Goal: Task Accomplishment & Management: Manage account settings

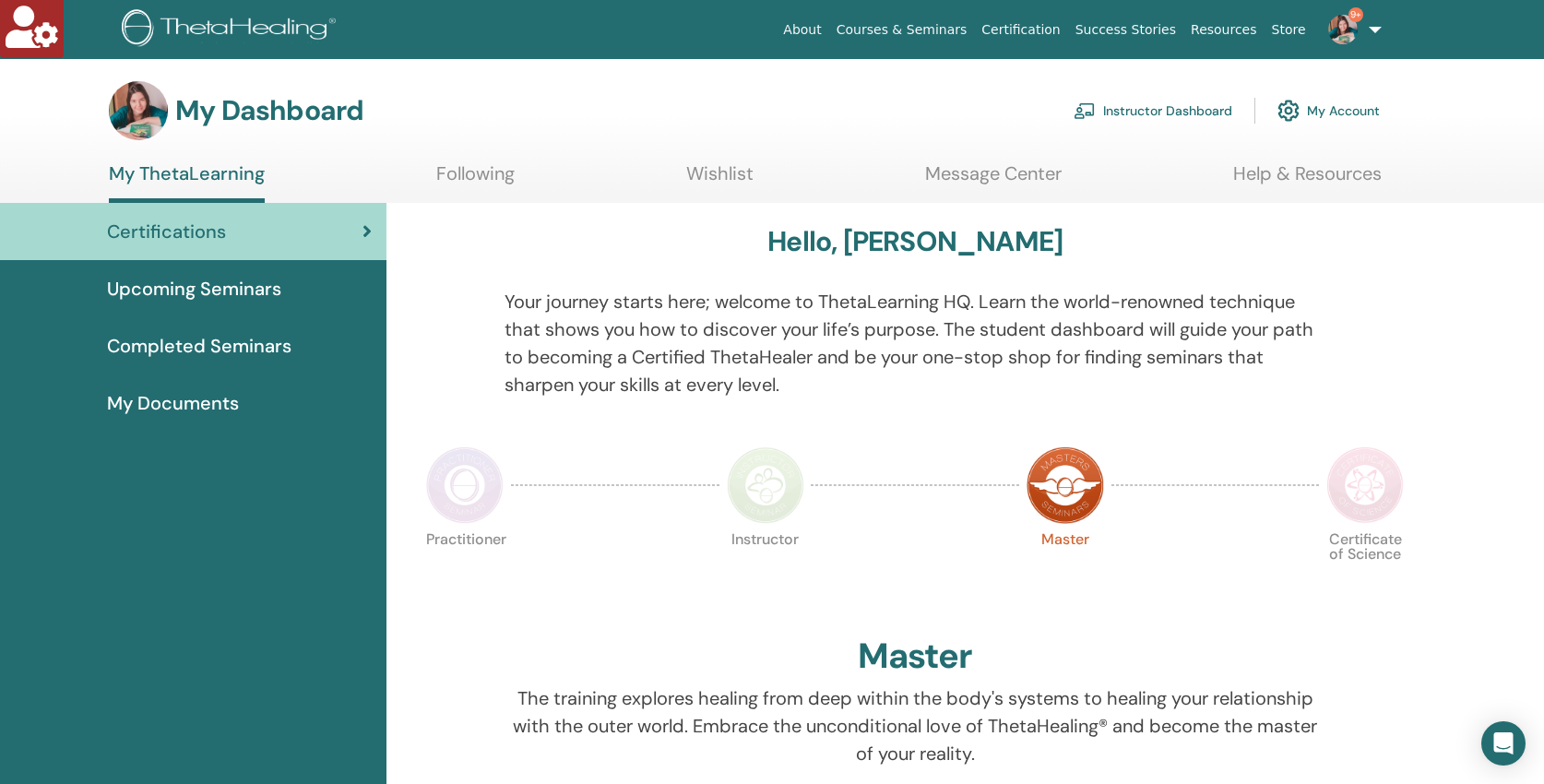
click at [1131, 96] on link "Instructor Dashboard" at bounding box center [1152, 110] width 159 height 40
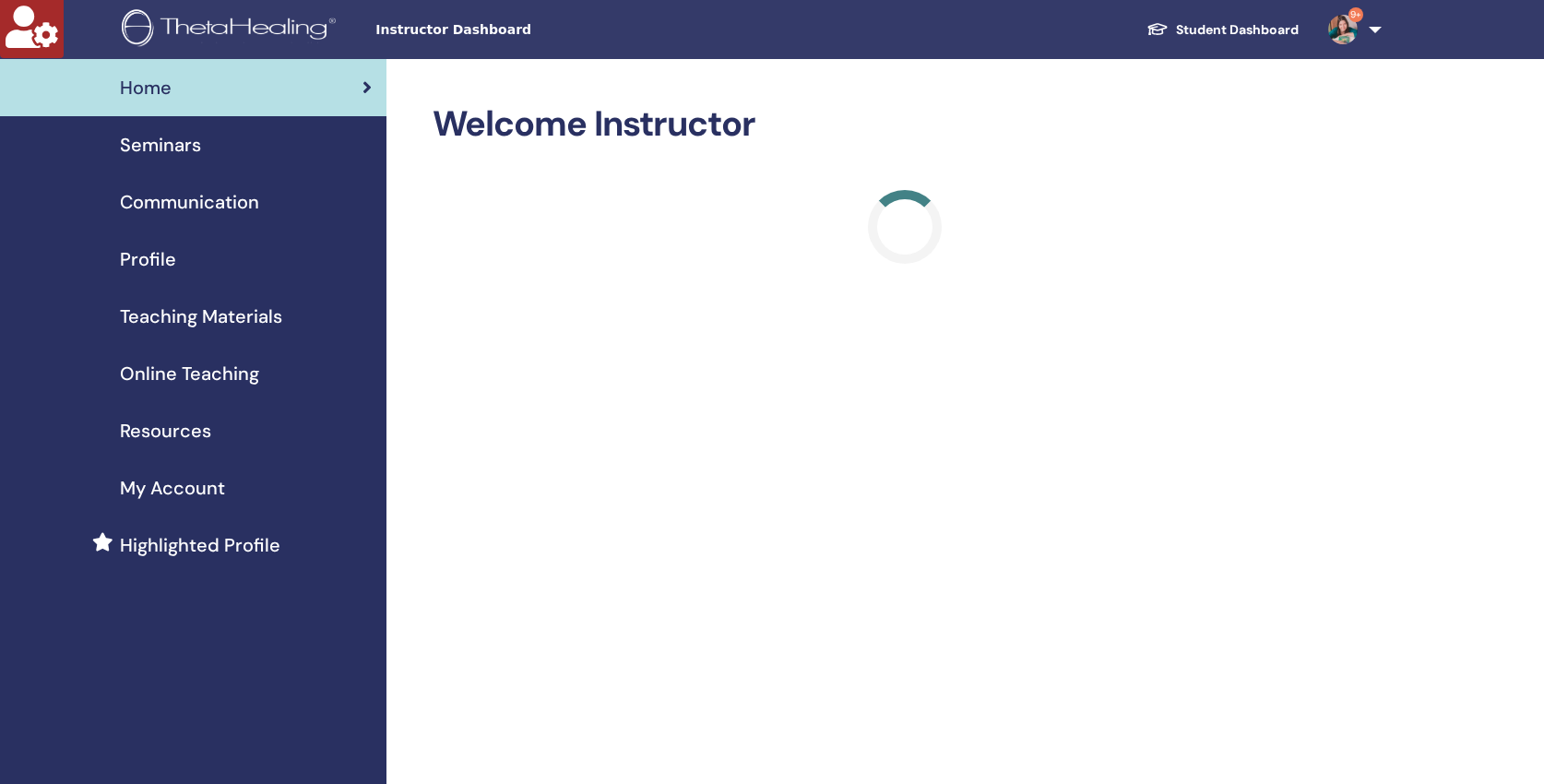
click at [153, 144] on span "Seminars" at bounding box center [160, 144] width 82 height 27
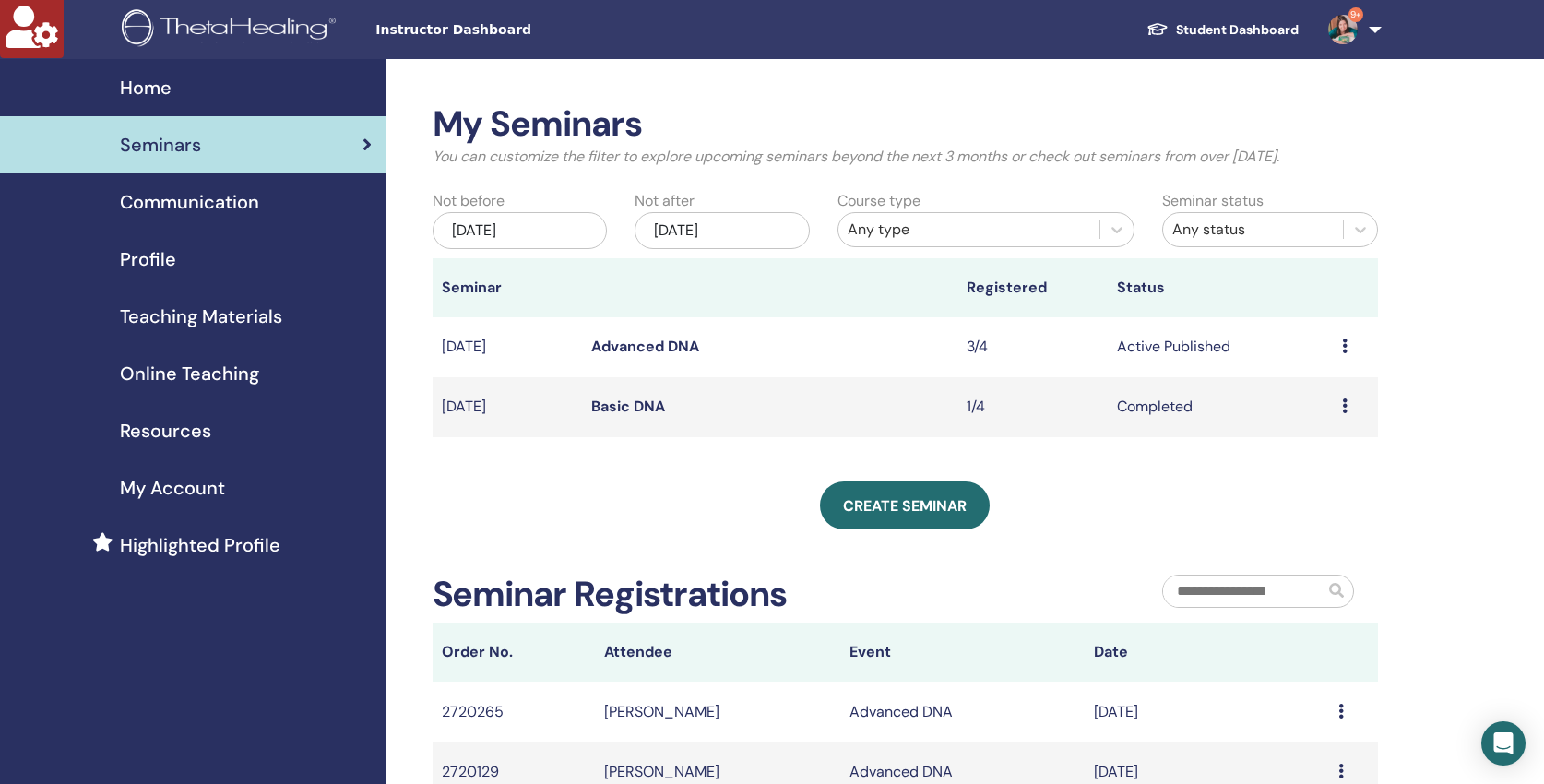
click at [879, 229] on div "Any type" at bounding box center [968, 230] width 243 height 23
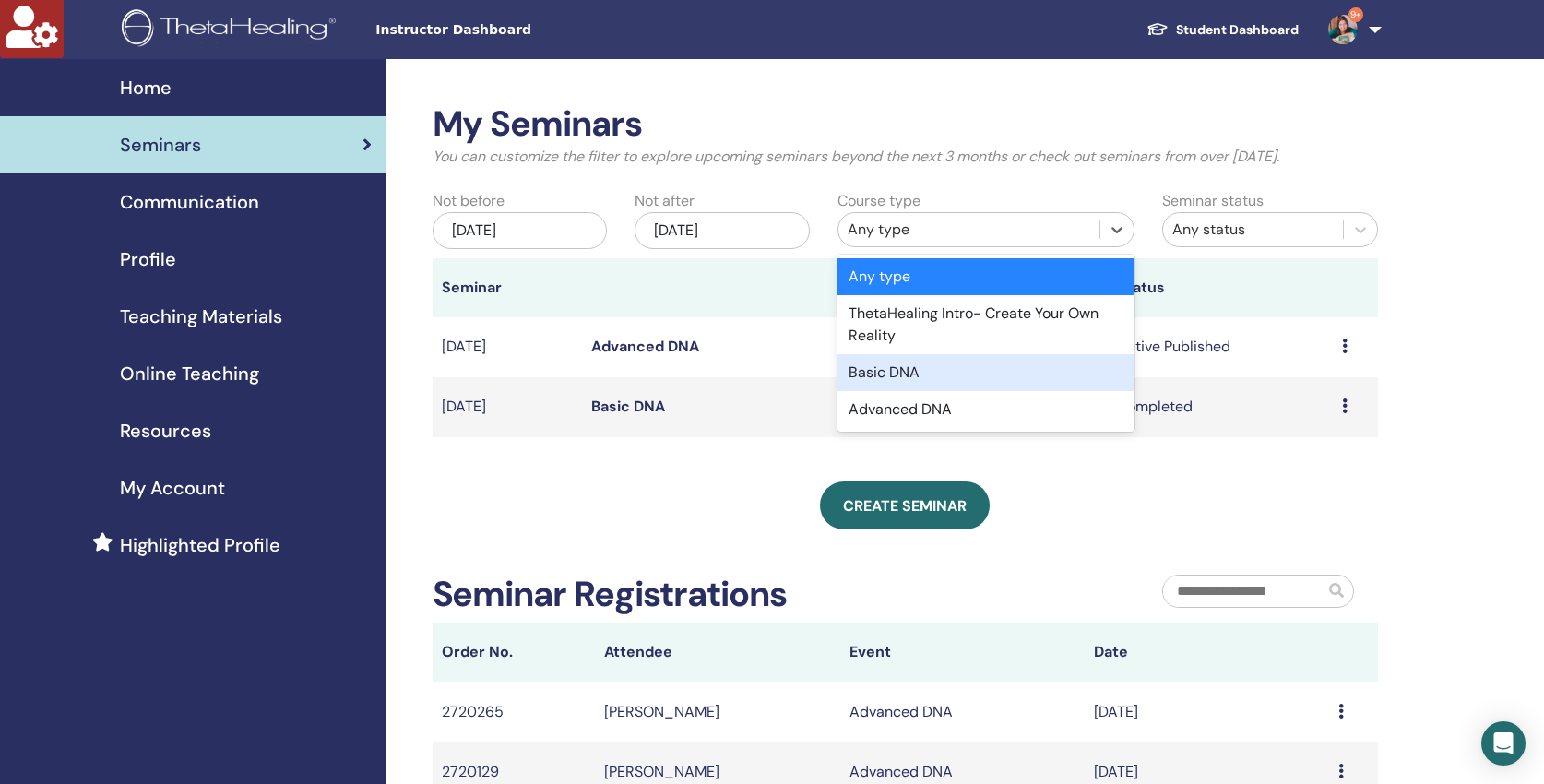
click at [901, 379] on div "Basic DNA" at bounding box center [986, 371] width 297 height 37
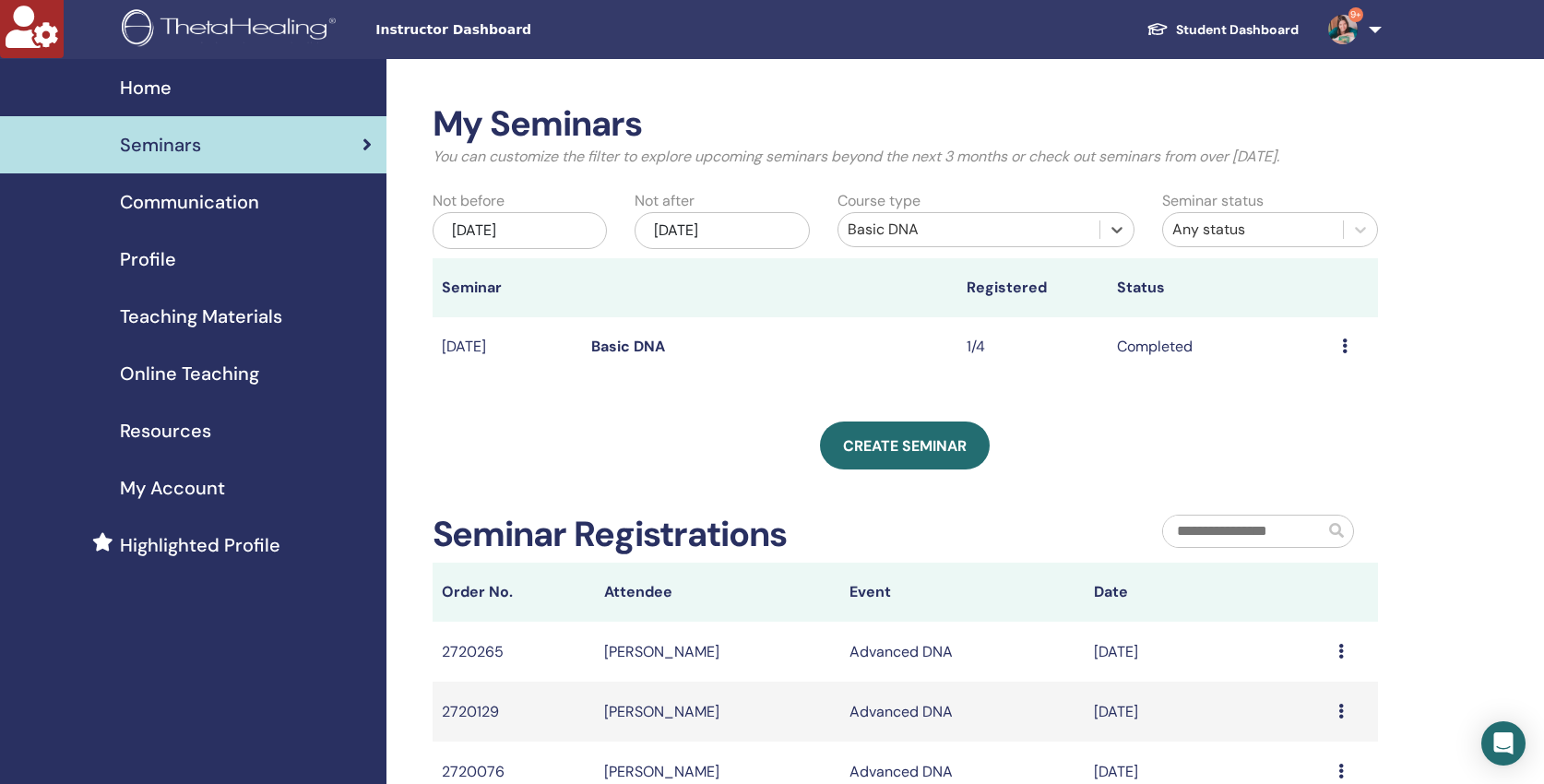
click at [555, 227] on div "May/20, 2025" at bounding box center [520, 230] width 175 height 37
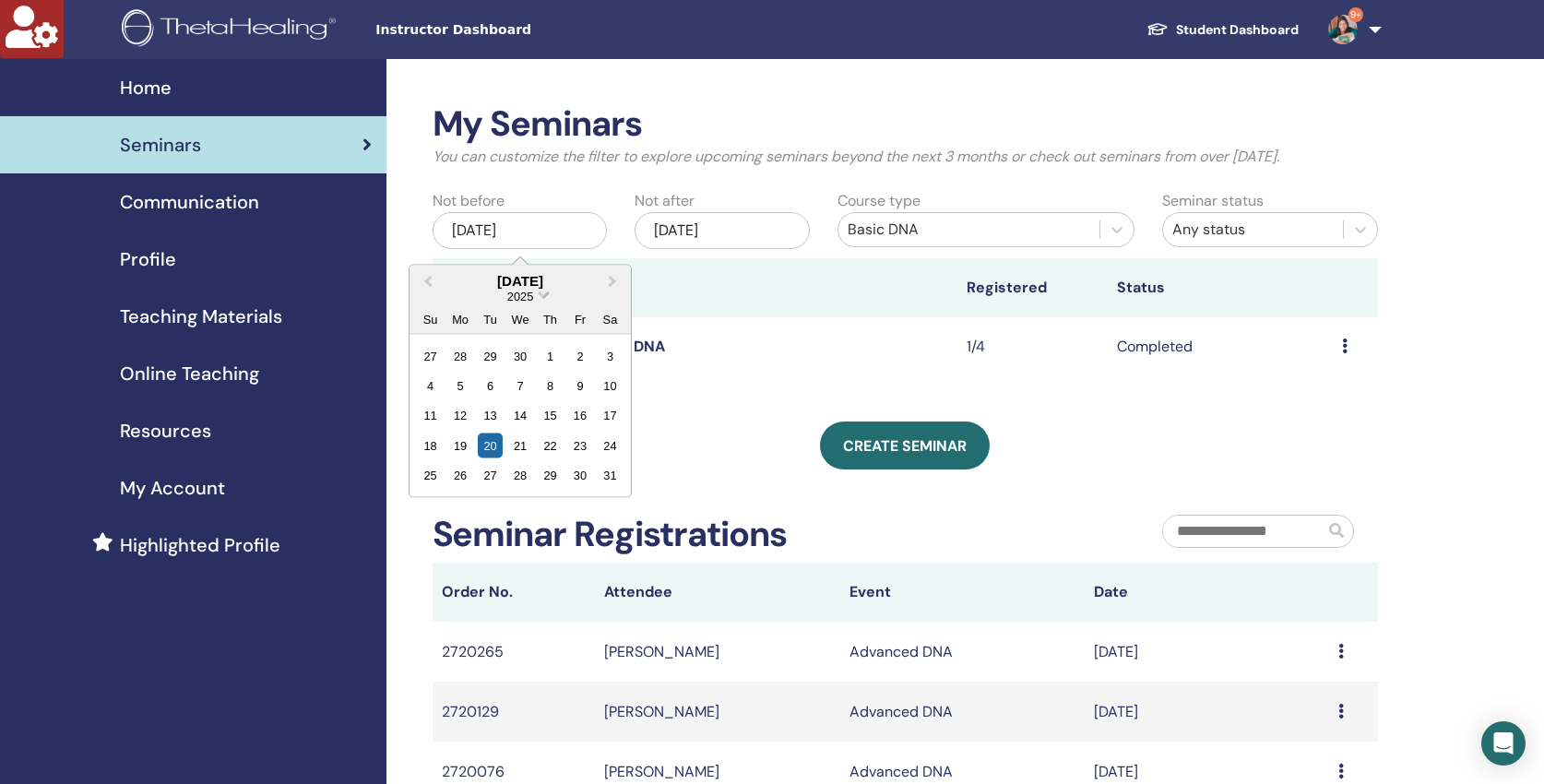
click at [544, 295] on span "Choose Date" at bounding box center [543, 293] width 12 height 12
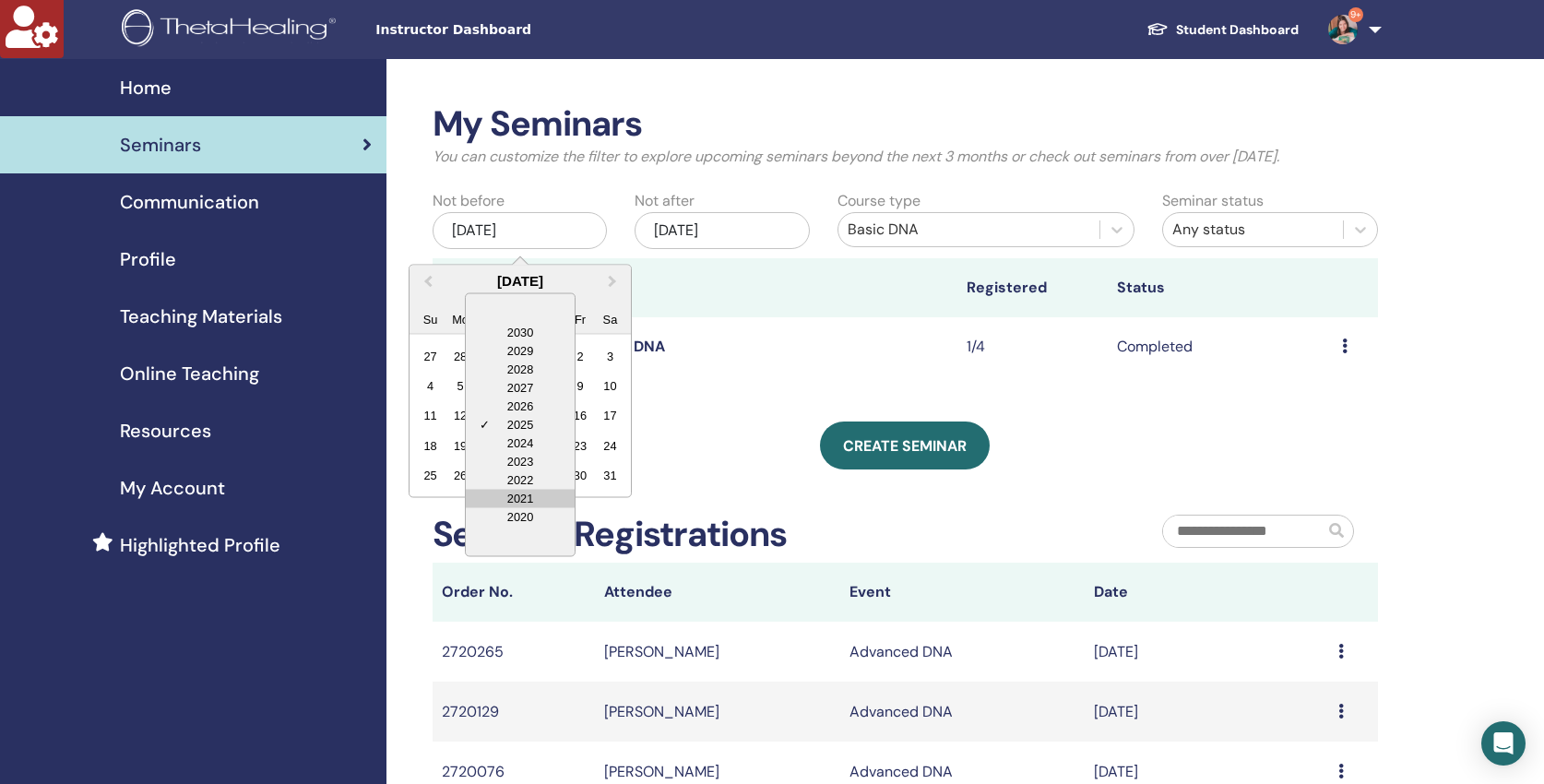
click at [537, 498] on div "2021" at bounding box center [520, 498] width 109 height 19
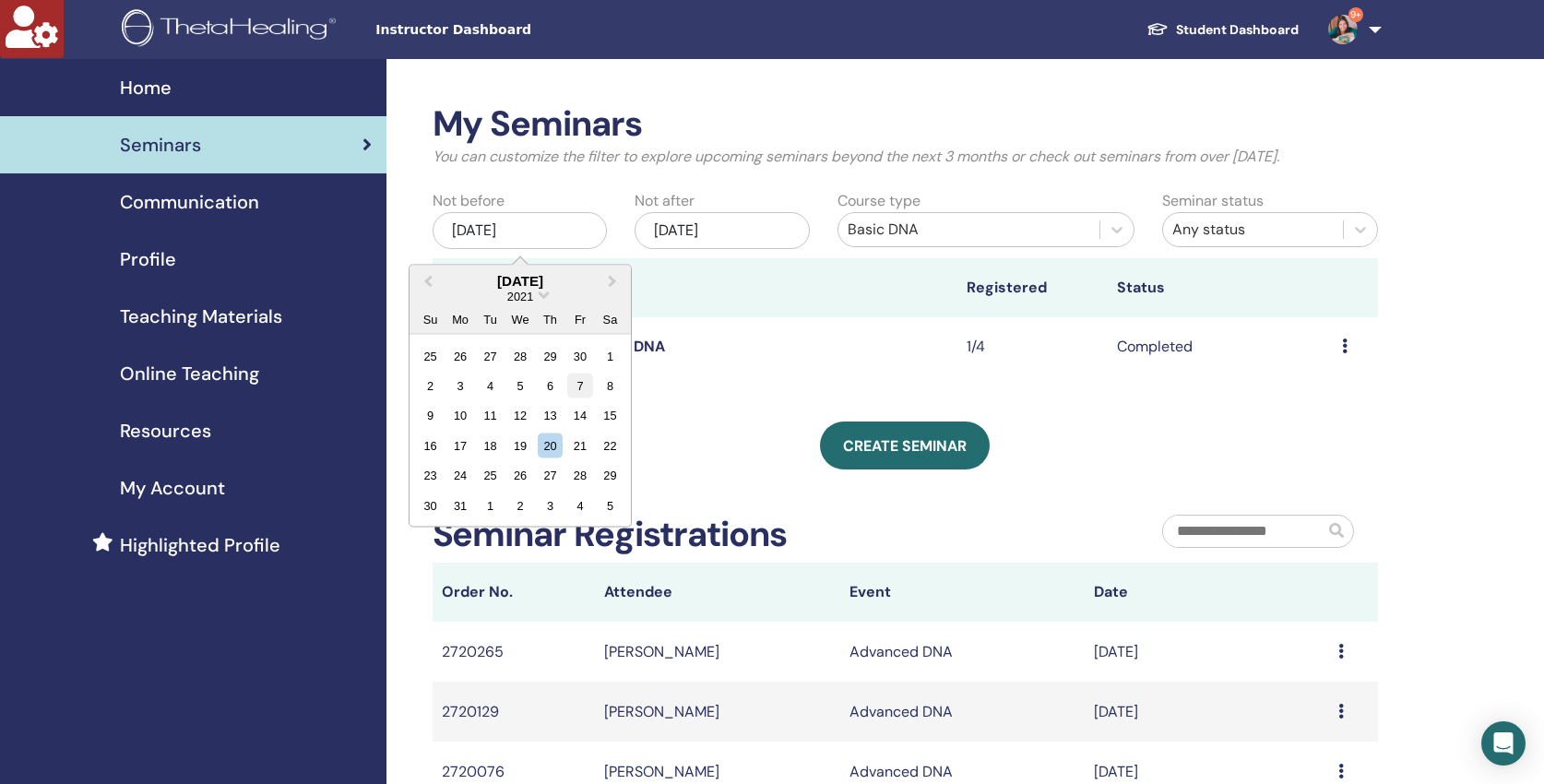
click at [587, 388] on div "7" at bounding box center [580, 384] width 25 height 25
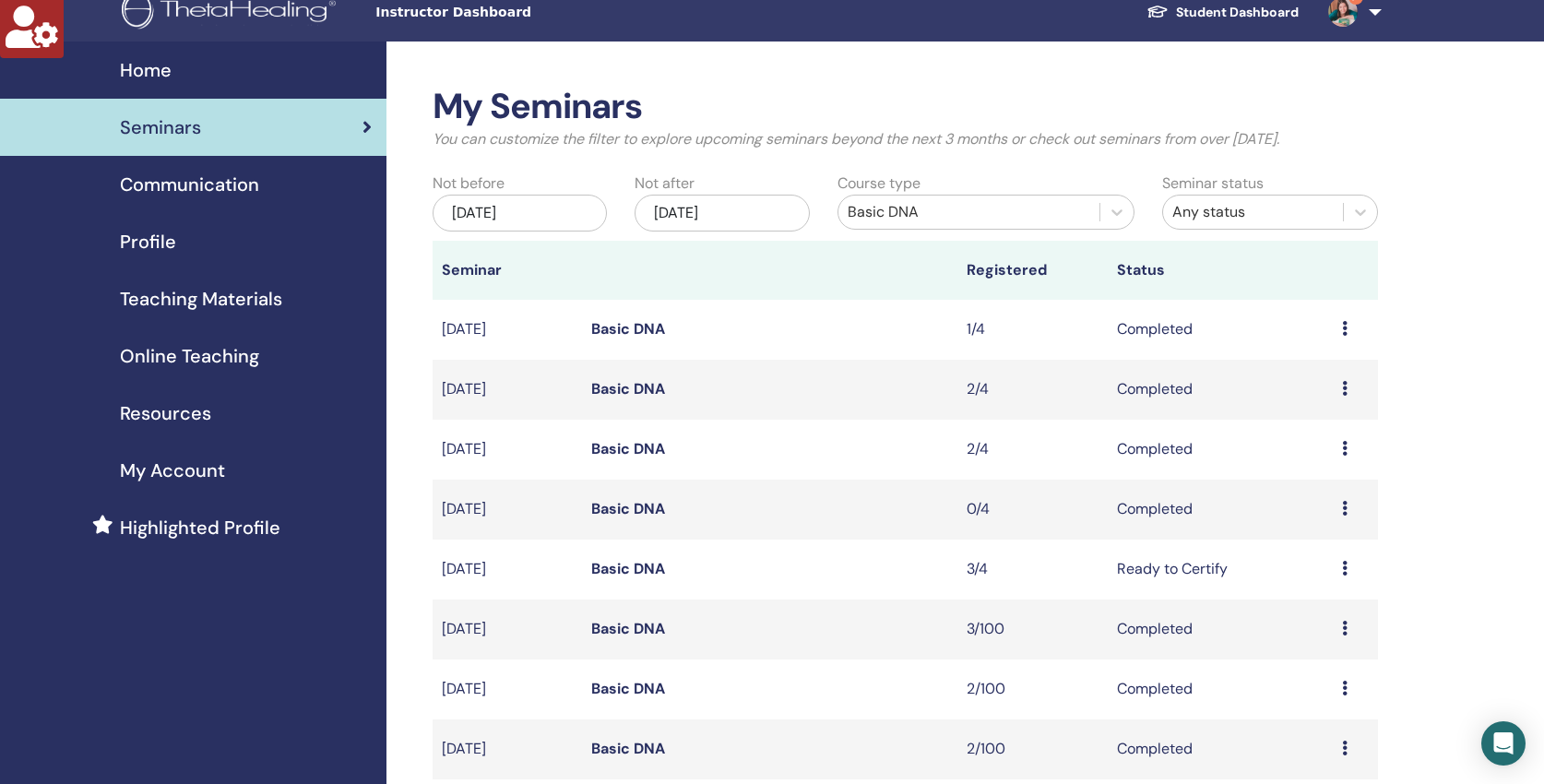
scroll to position [206, 0]
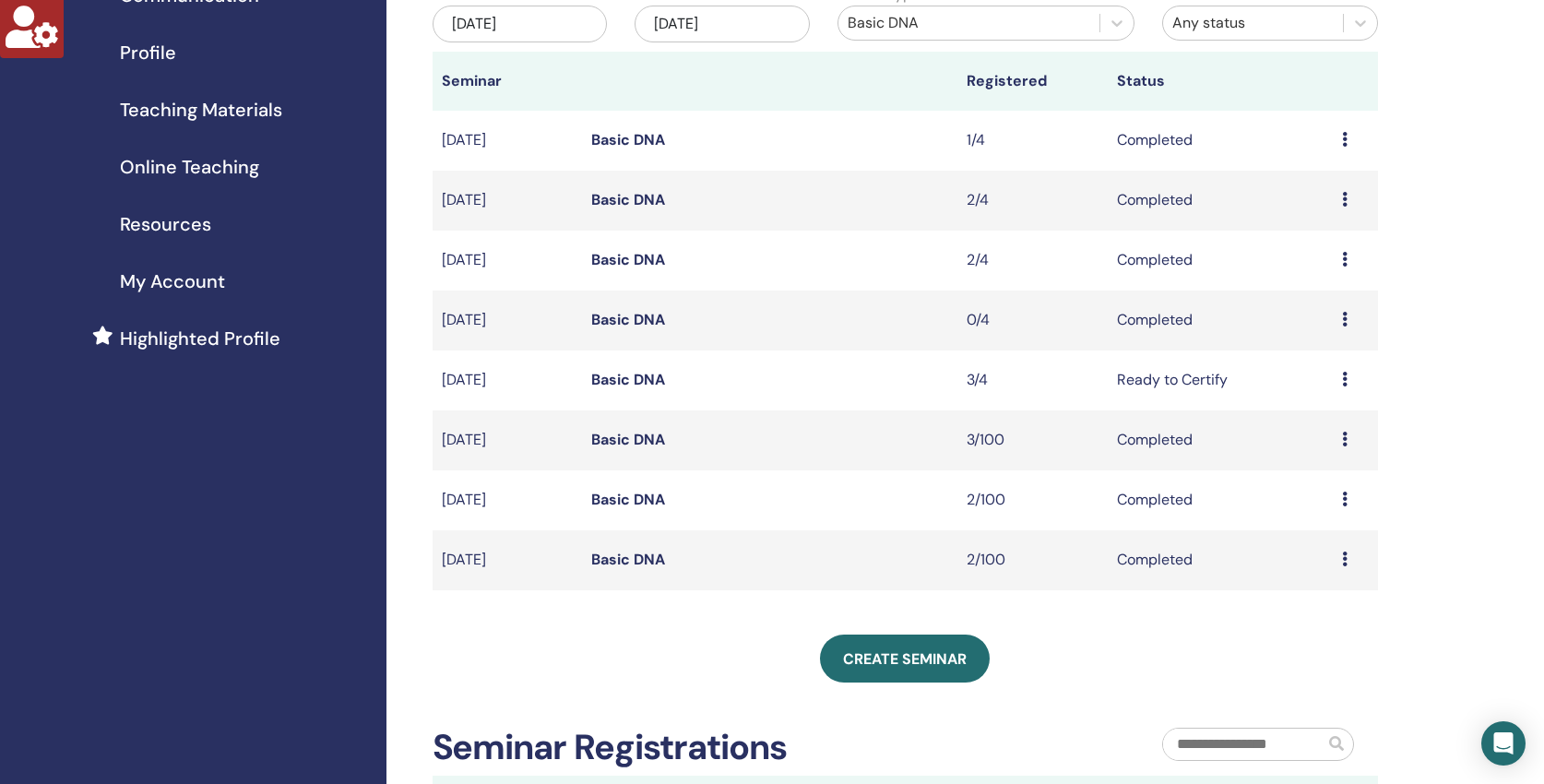
click at [648, 445] on link "Basic DNA" at bounding box center [628, 439] width 74 height 20
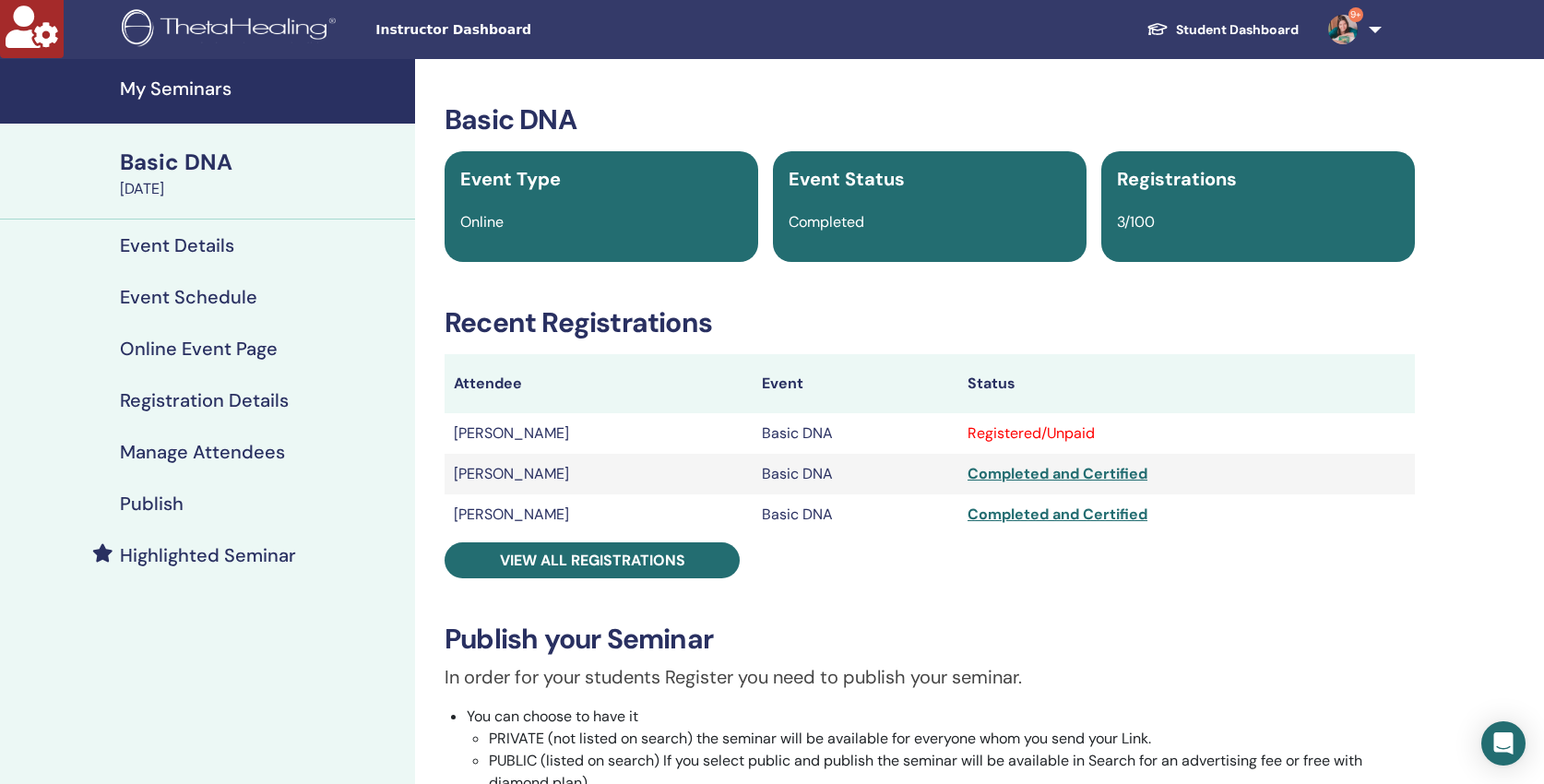
click at [173, 450] on h4 "Manage Attendees" at bounding box center [203, 452] width 165 height 23
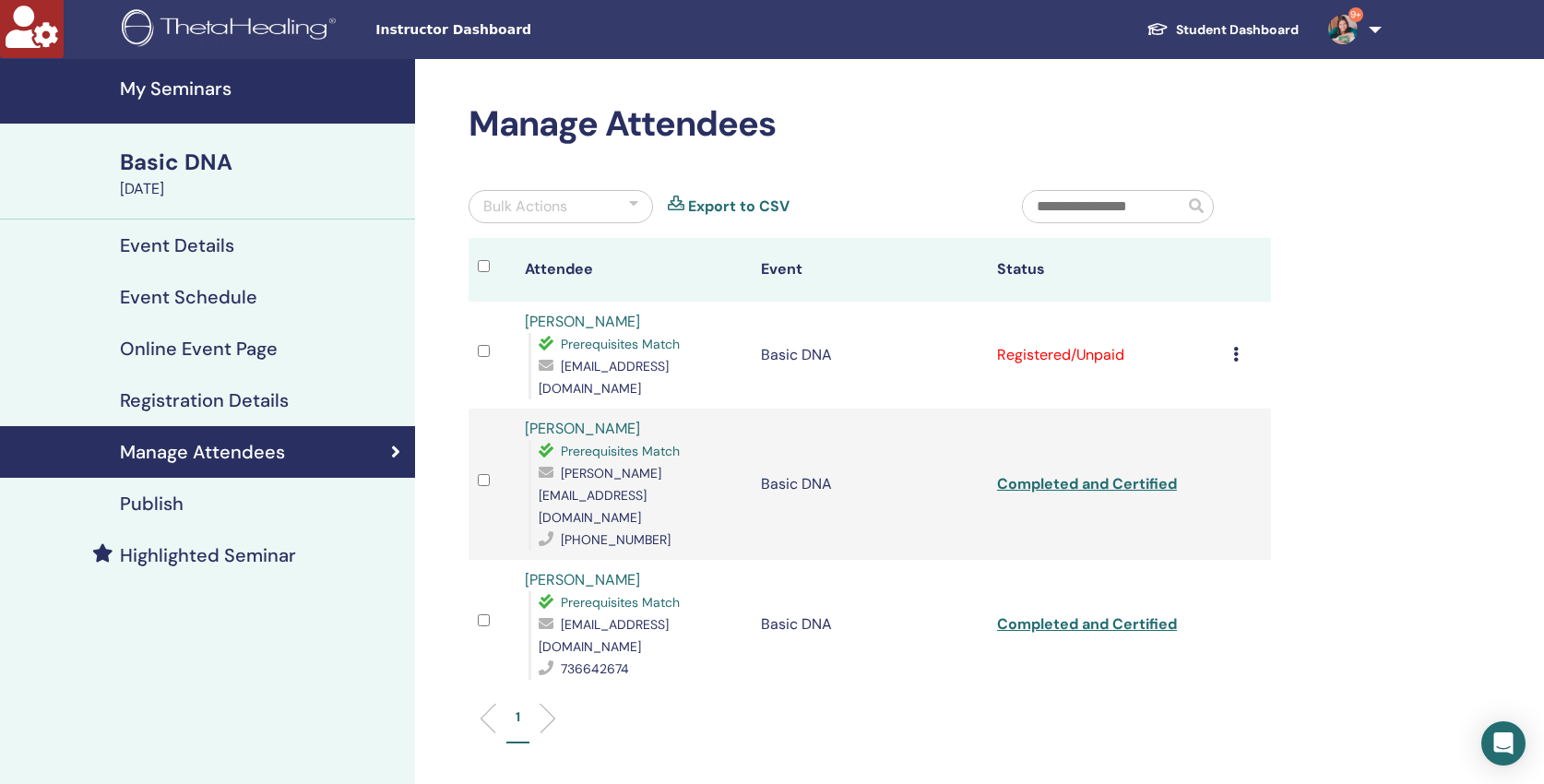
click at [1236, 347] on icon at bounding box center [1235, 354] width 6 height 15
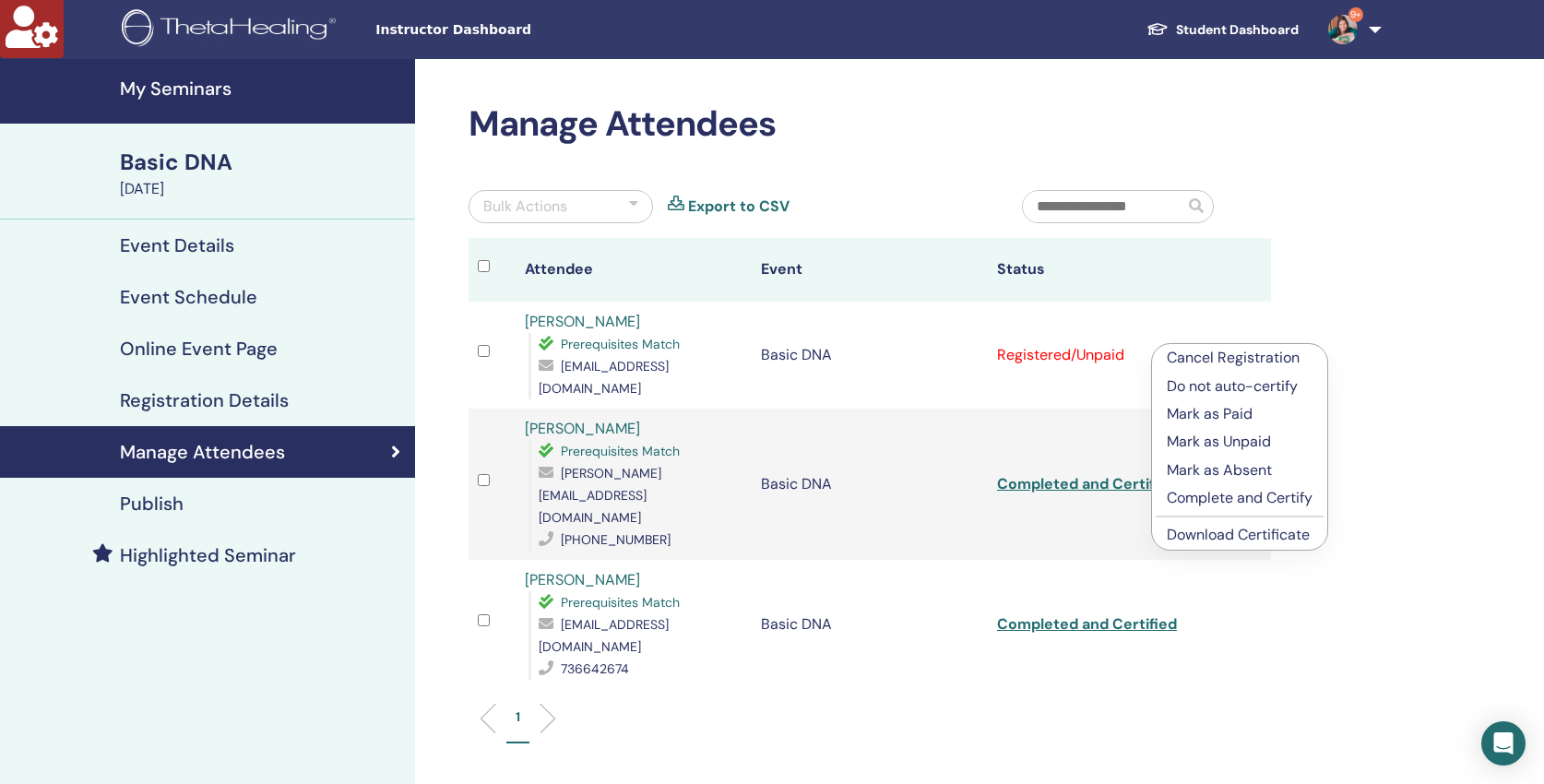
click at [1242, 503] on p "Complete and Certify" at bounding box center [1239, 498] width 145 height 23
